Goal: Find specific page/section: Find specific page/section

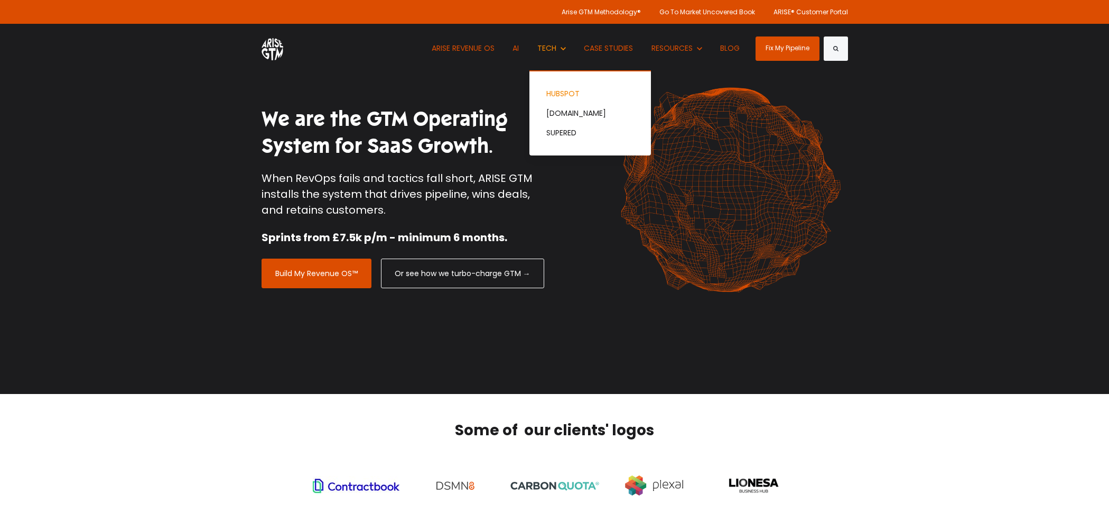
click at [560, 95] on link "HUBSPOT" at bounding box center [591, 94] width 122 height 20
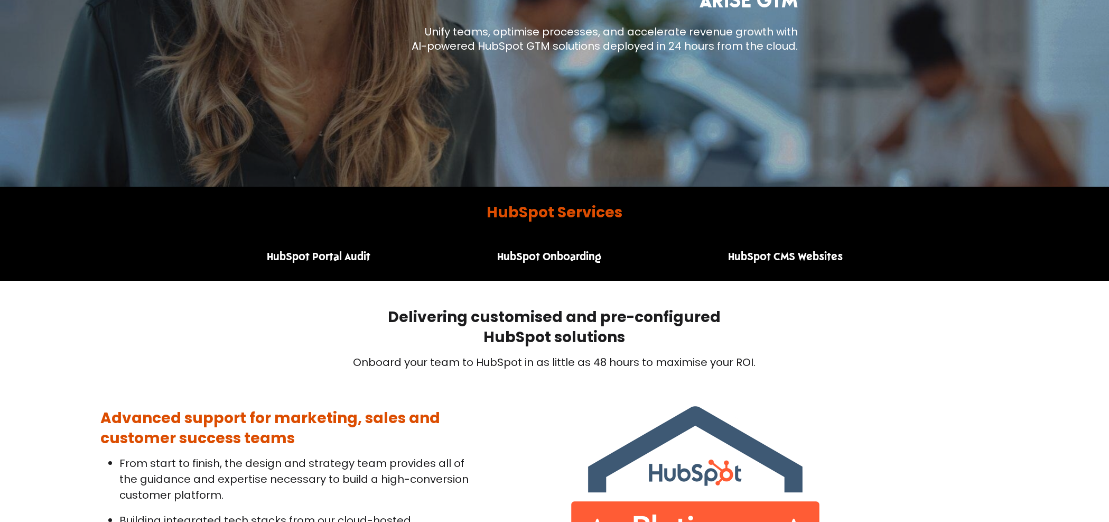
scroll to position [300, 0]
